Goal: Information Seeking & Learning: Learn about a topic

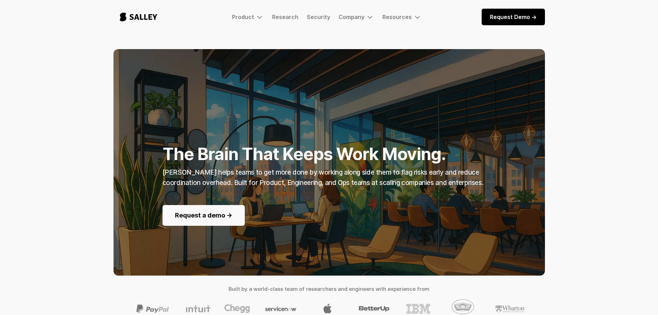
click at [154, 11] on img "home" at bounding box center [138, 17] width 50 height 23
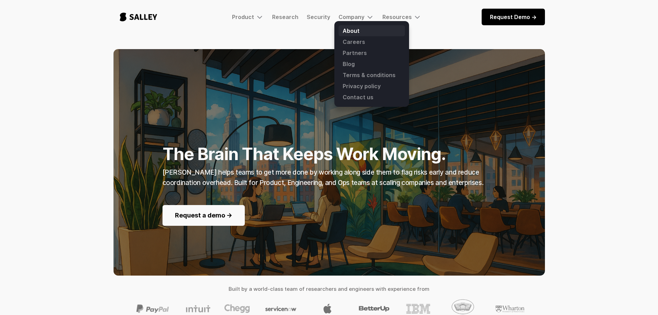
click at [353, 29] on link "About" at bounding box center [372, 30] width 66 height 11
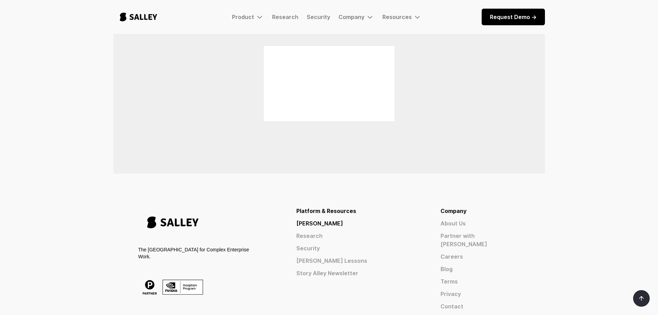
scroll to position [450, 0]
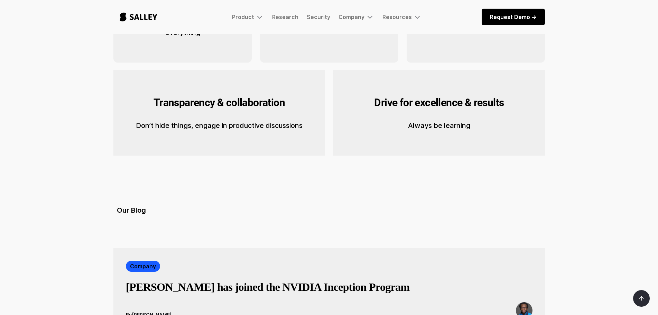
scroll to position [1178, 0]
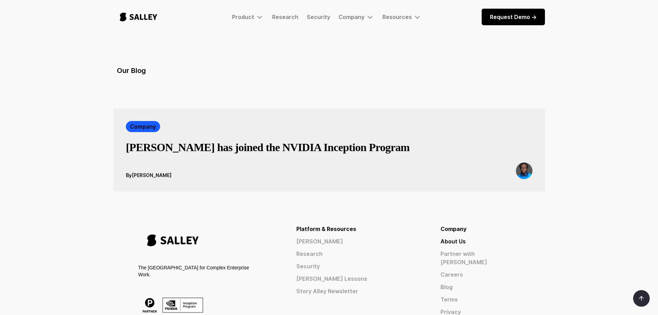
click at [402, 275] on link "[PERSON_NAME] Lessons" at bounding box center [356, 279] width 119 height 8
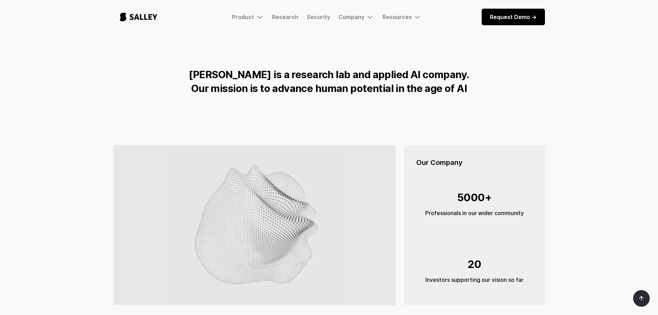
scroll to position [0, 0]
